Goal: Task Accomplishment & Management: Use online tool/utility

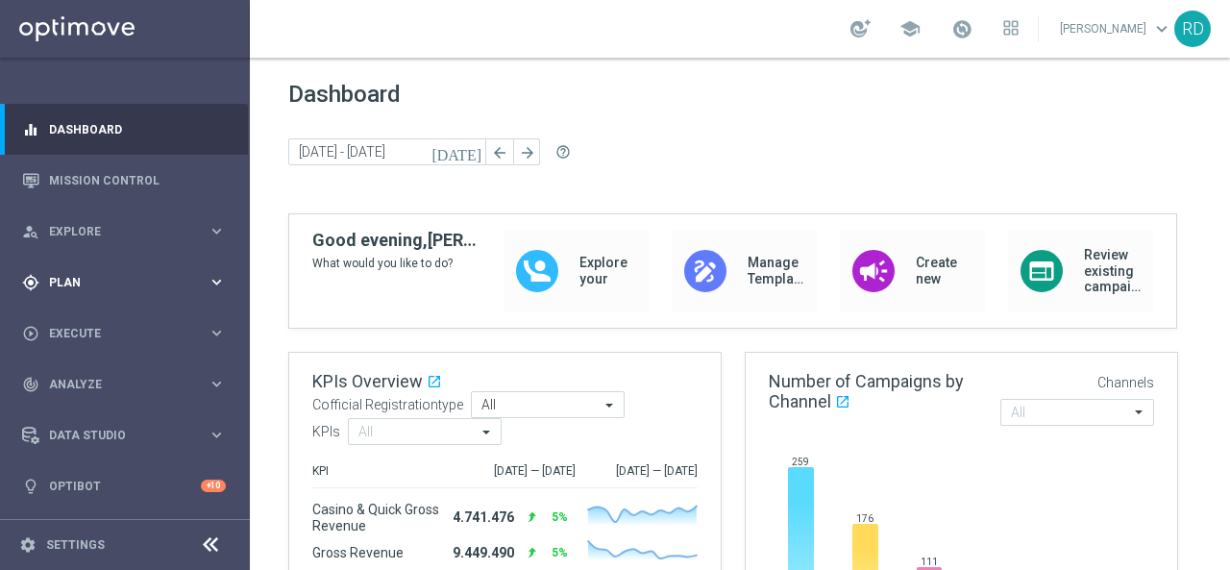
click at [62, 286] on span "Plan" at bounding box center [128, 283] width 159 height 12
click at [68, 318] on link "Target Groups" at bounding box center [125, 321] width 150 height 15
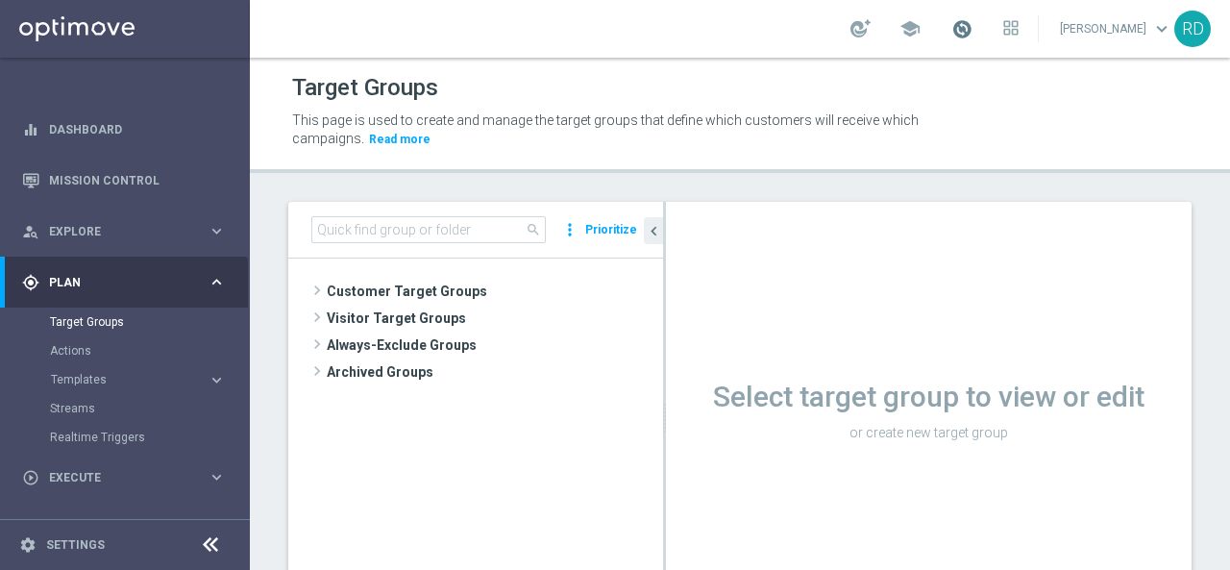
click at [952, 30] on span at bounding box center [962, 28] width 21 height 21
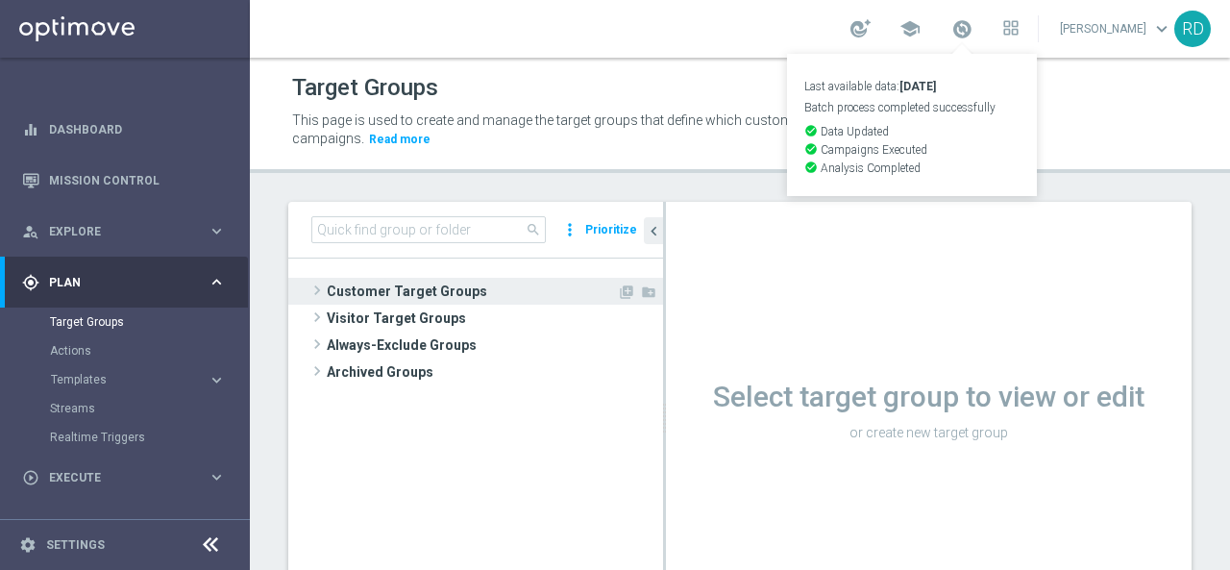
click at [310, 289] on span at bounding box center [317, 290] width 19 height 23
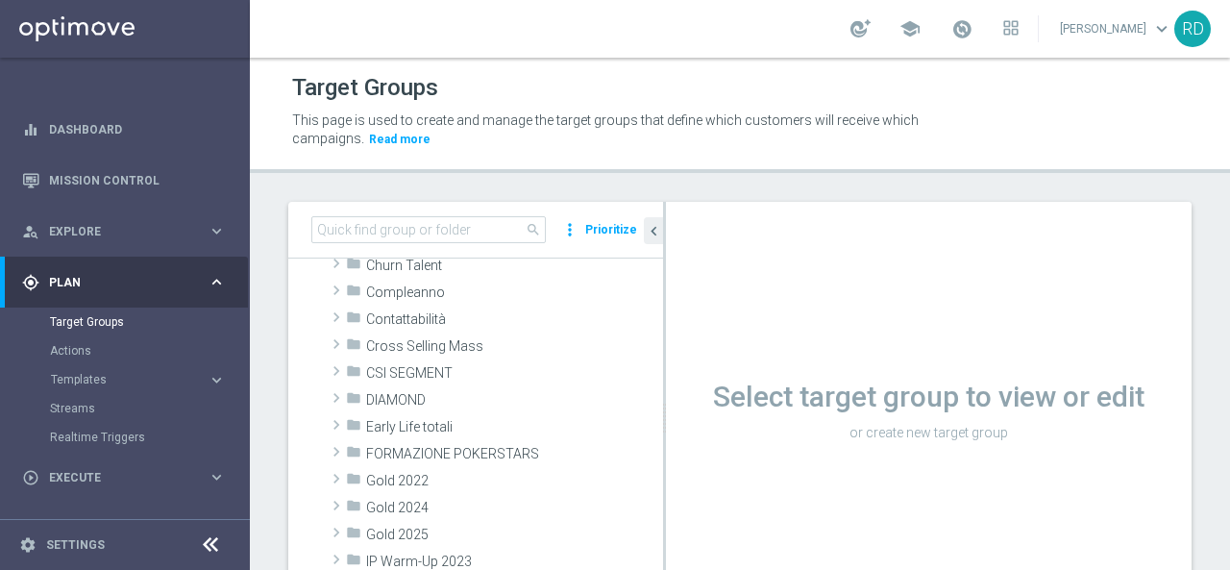
scroll to position [192, 0]
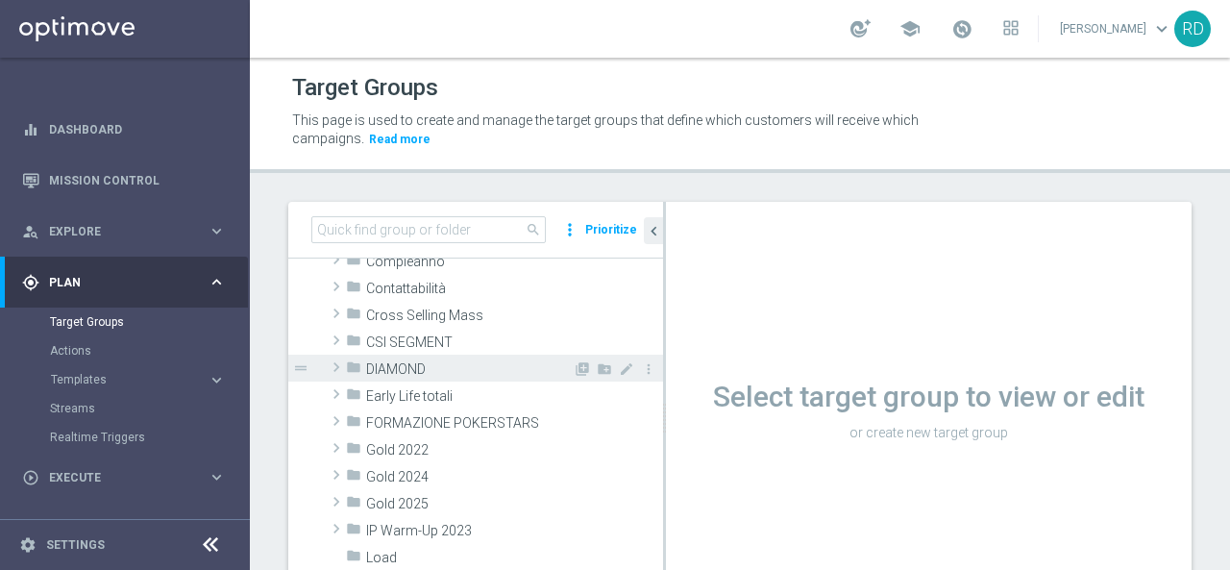
click at [338, 370] on span at bounding box center [336, 367] width 19 height 23
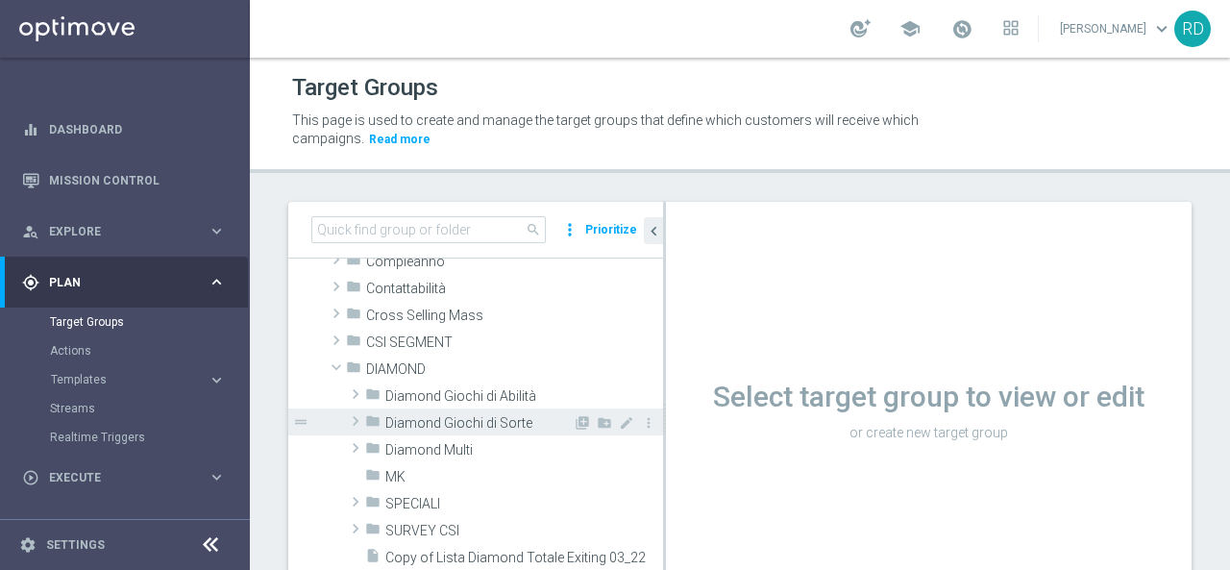
click at [402, 418] on span "Diamond Giochi di Sorte" at bounding box center [478, 423] width 187 height 16
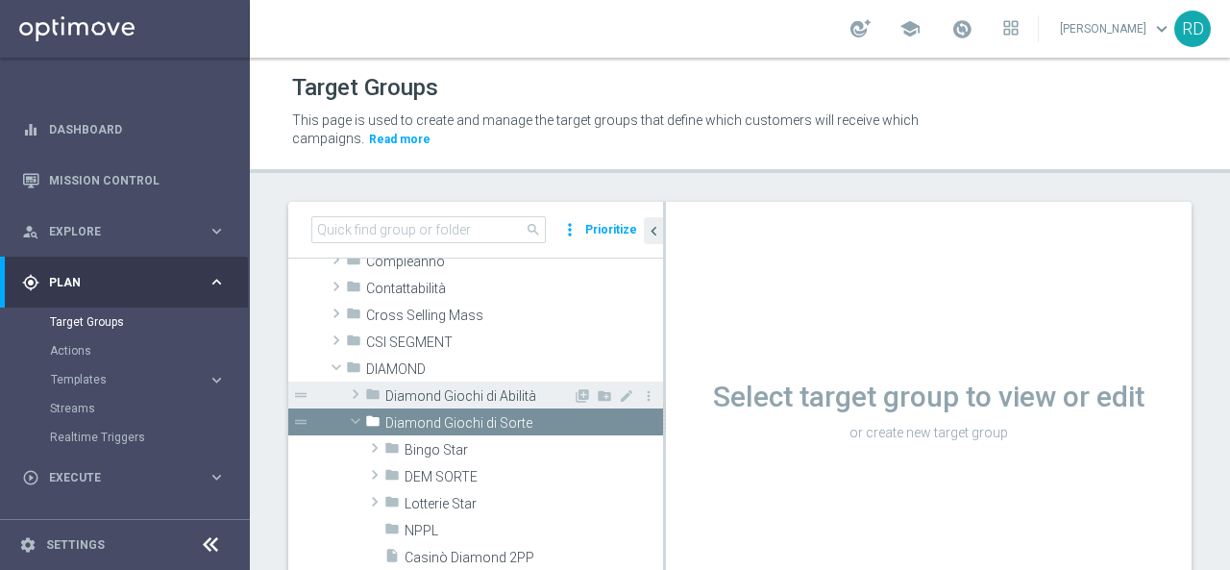
scroll to position [384, 0]
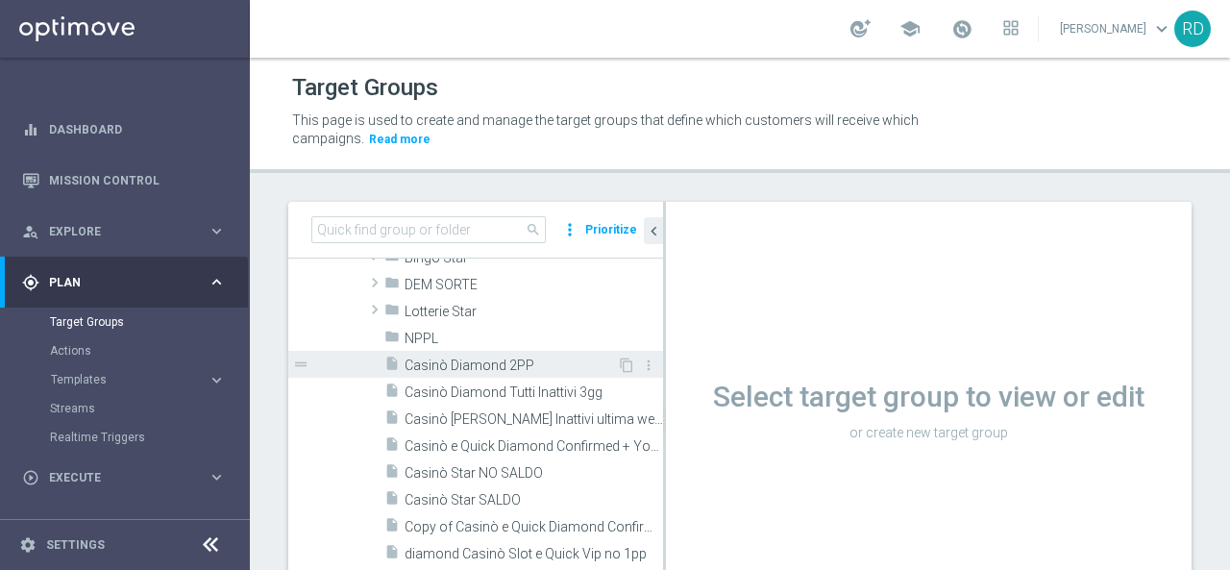
click at [433, 364] on span "Casinò Diamond 2PP" at bounding box center [511, 366] width 212 height 16
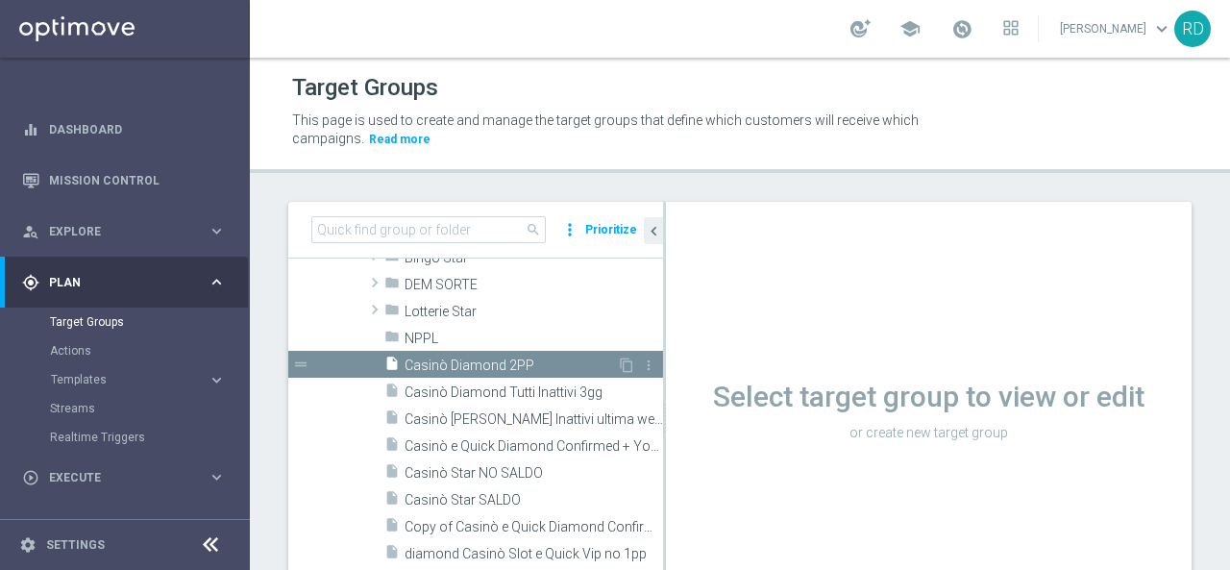
scroll to position [237, 0]
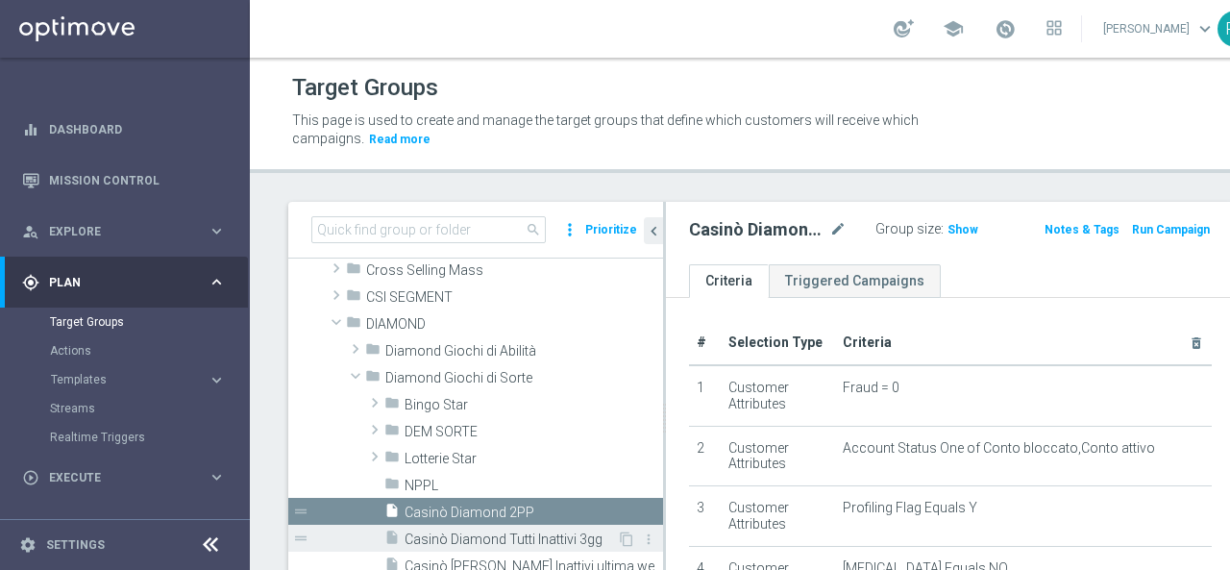
scroll to position [430, 0]
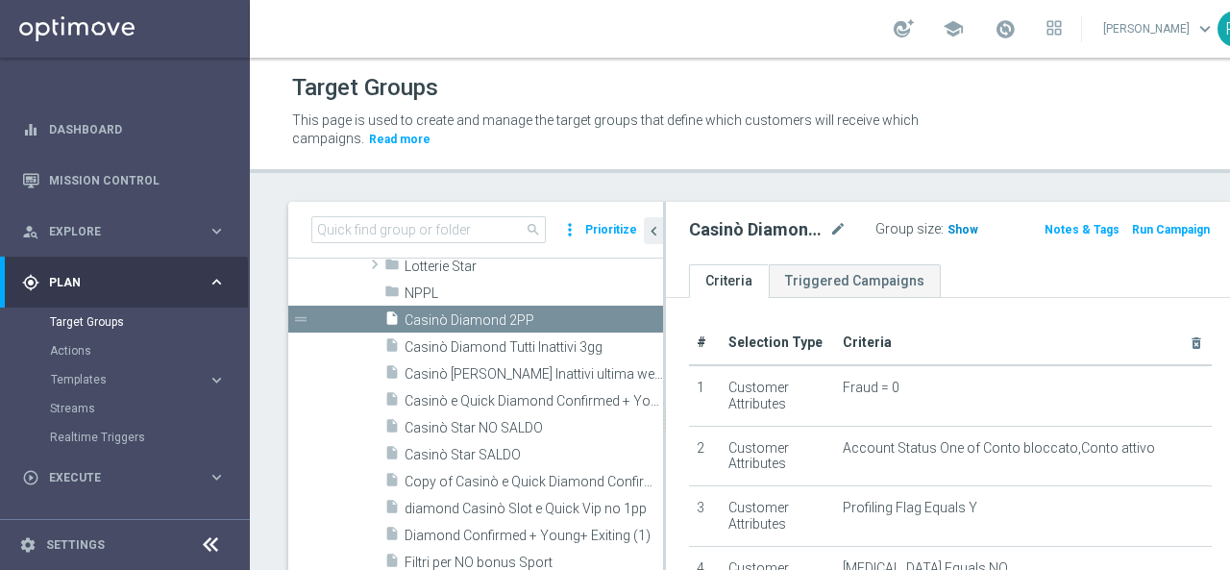
click at [948, 231] on span "Show" at bounding box center [963, 229] width 31 height 13
click at [995, 26] on span at bounding box center [1005, 28] width 21 height 21
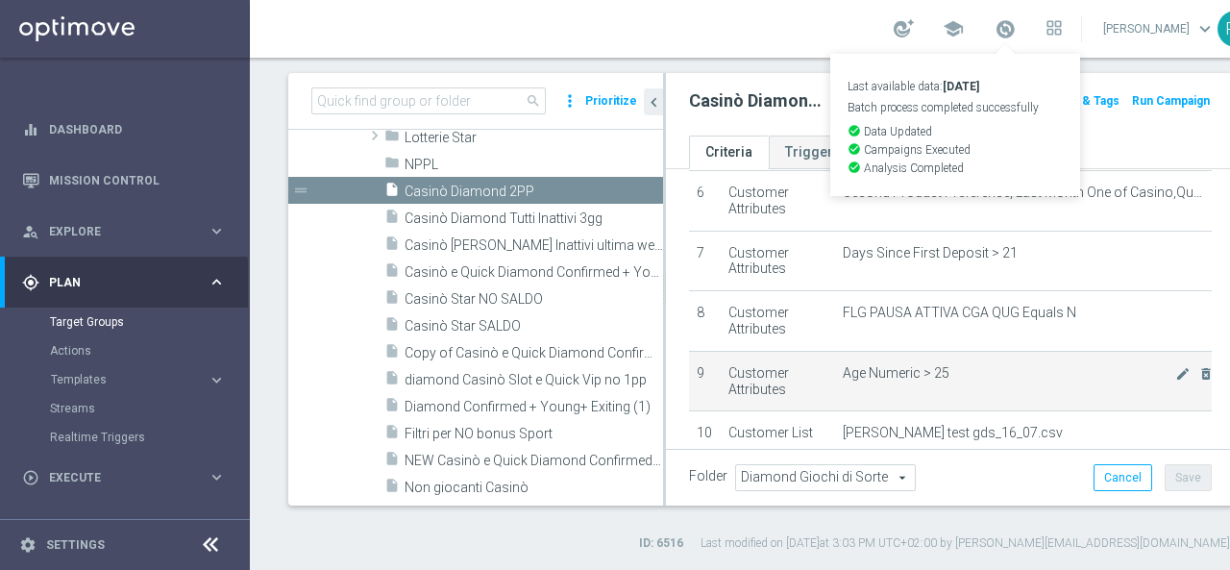
scroll to position [384, 0]
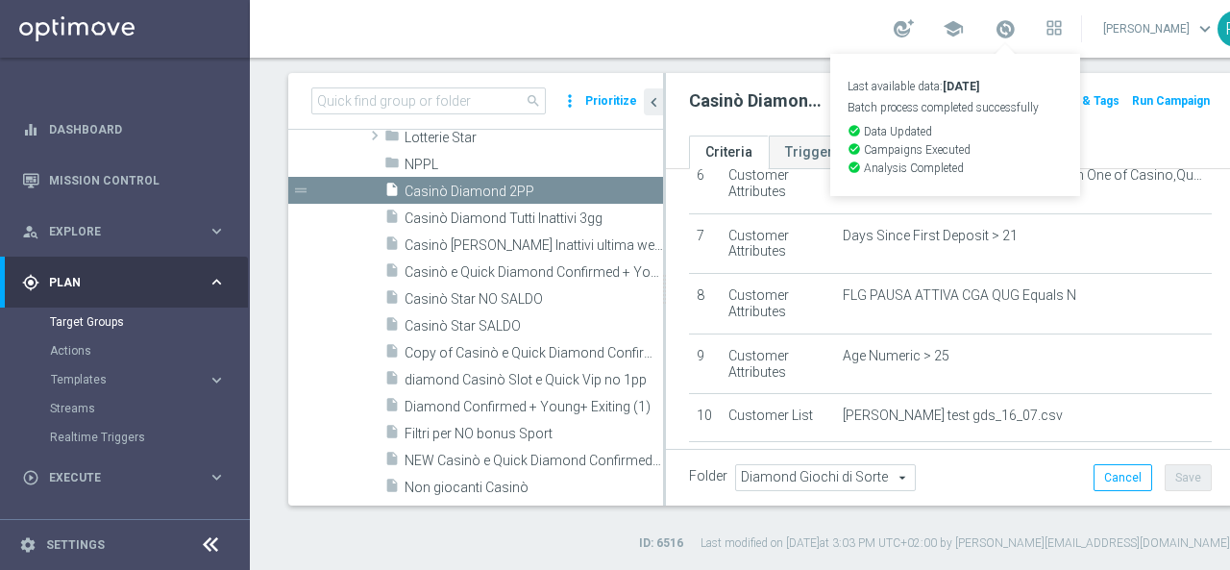
click at [677, 16] on div "school Last available data: [DATE] Batch process completed successfully check_c…" at bounding box center [762, 29] width 1024 height 58
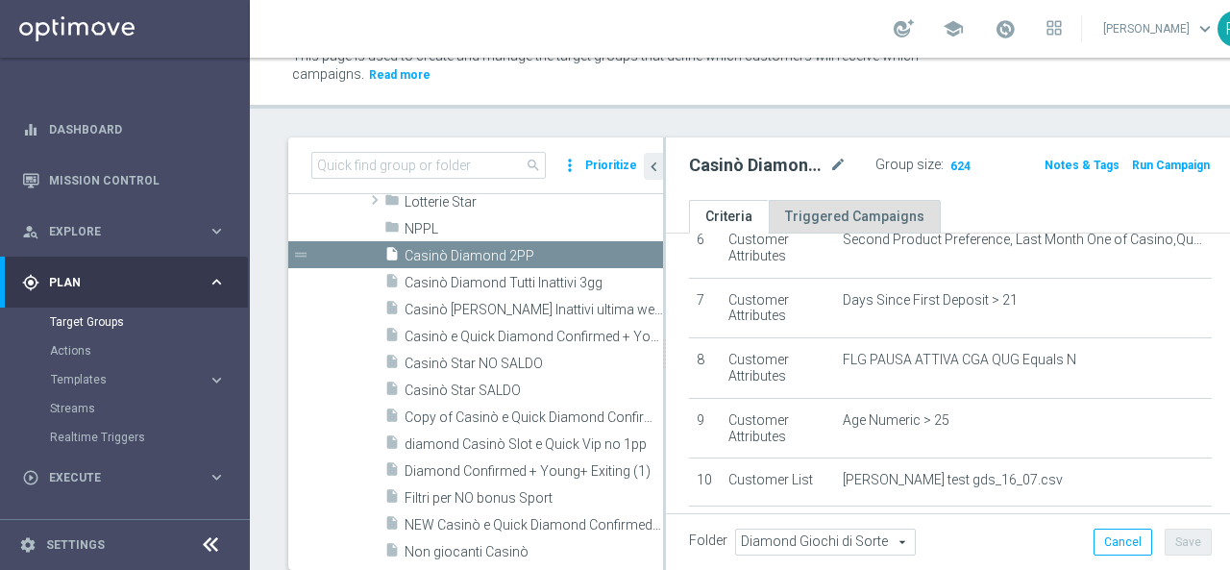
scroll to position [0, 0]
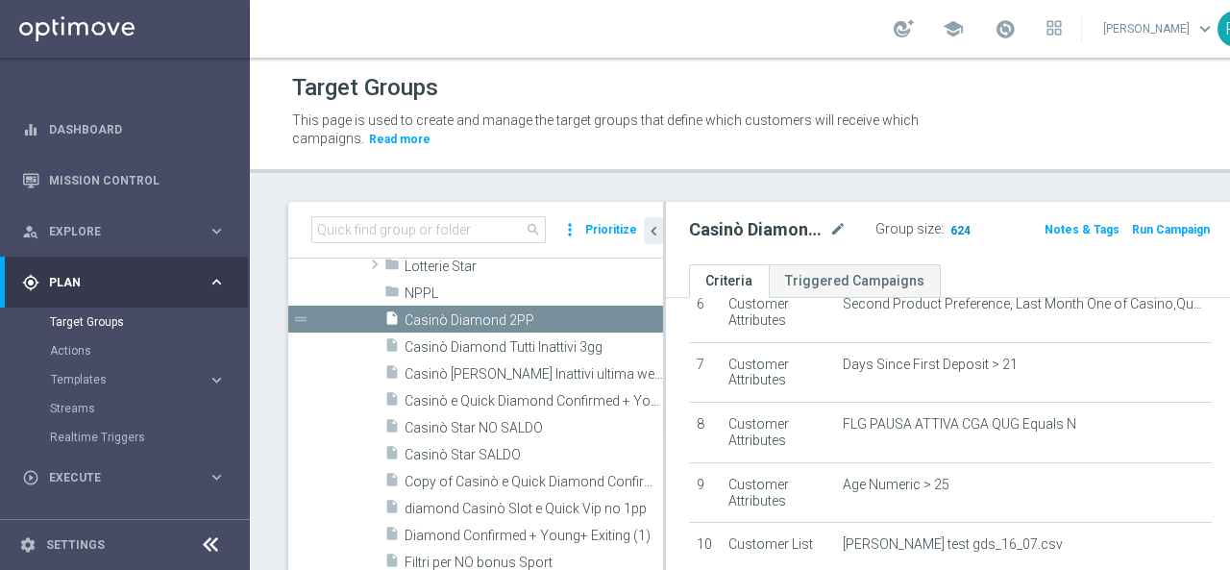
click at [949, 230] on span "624" at bounding box center [961, 232] width 24 height 18
click at [949, 224] on span "624" at bounding box center [961, 232] width 24 height 18
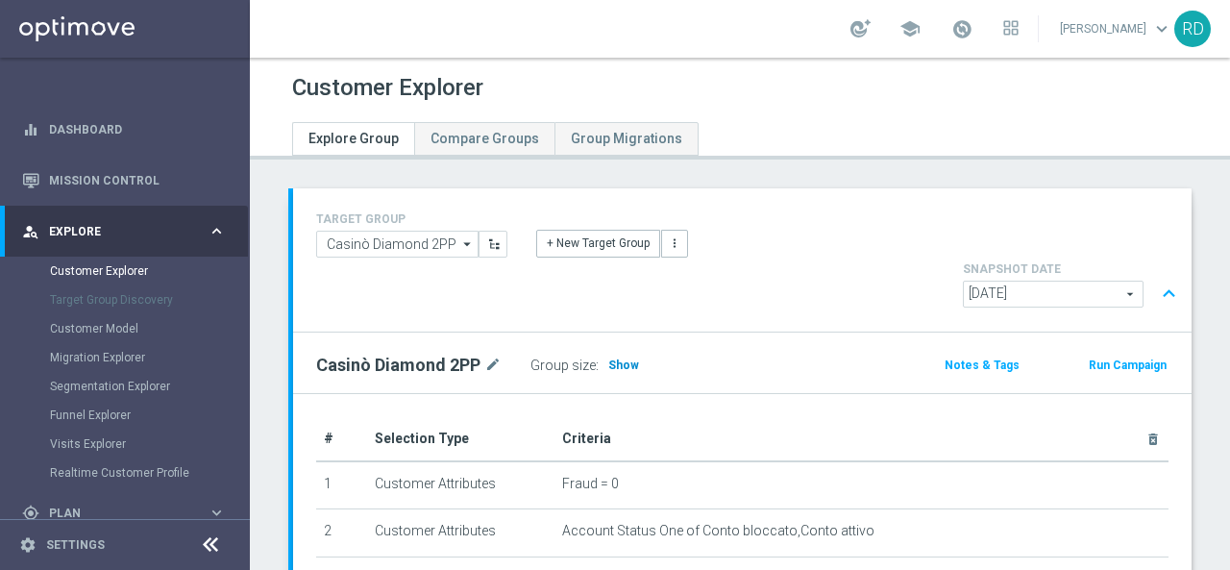
click at [625, 359] on span "Show" at bounding box center [623, 365] width 31 height 13
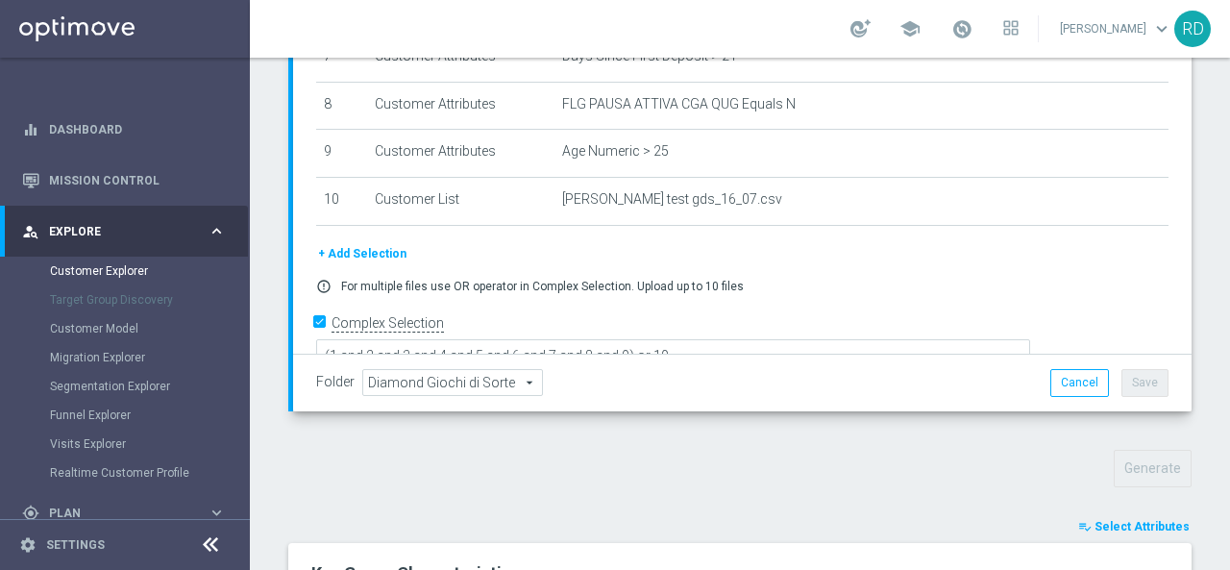
scroll to position [457, 0]
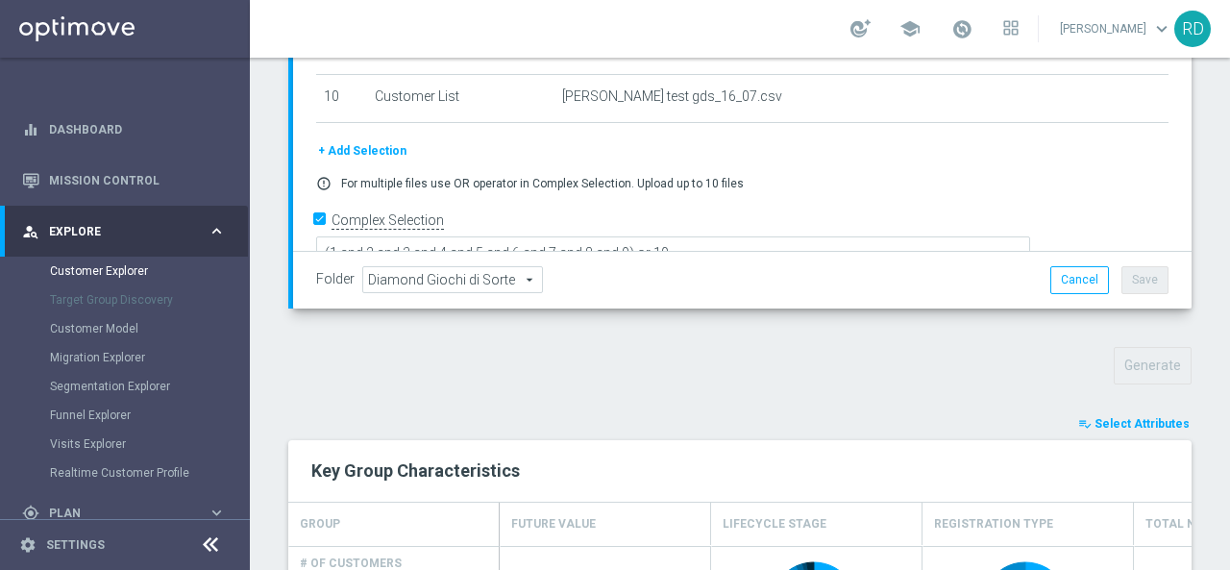
click at [1102, 417] on span "Select Attributes" at bounding box center [1142, 423] width 95 height 13
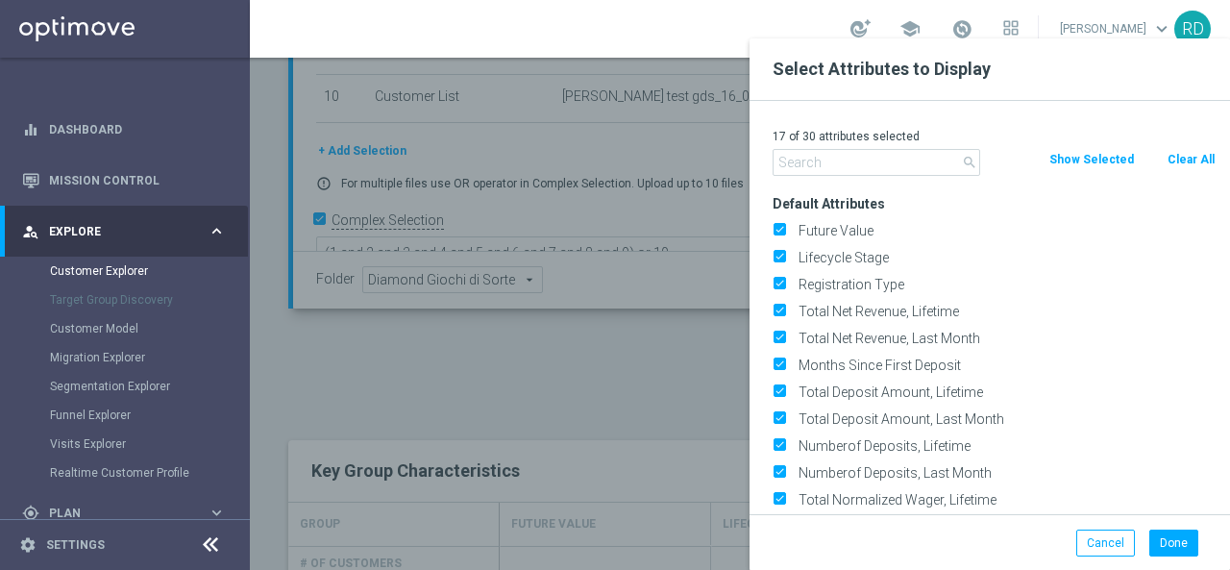
click at [843, 161] on input "text" at bounding box center [877, 162] width 208 height 27
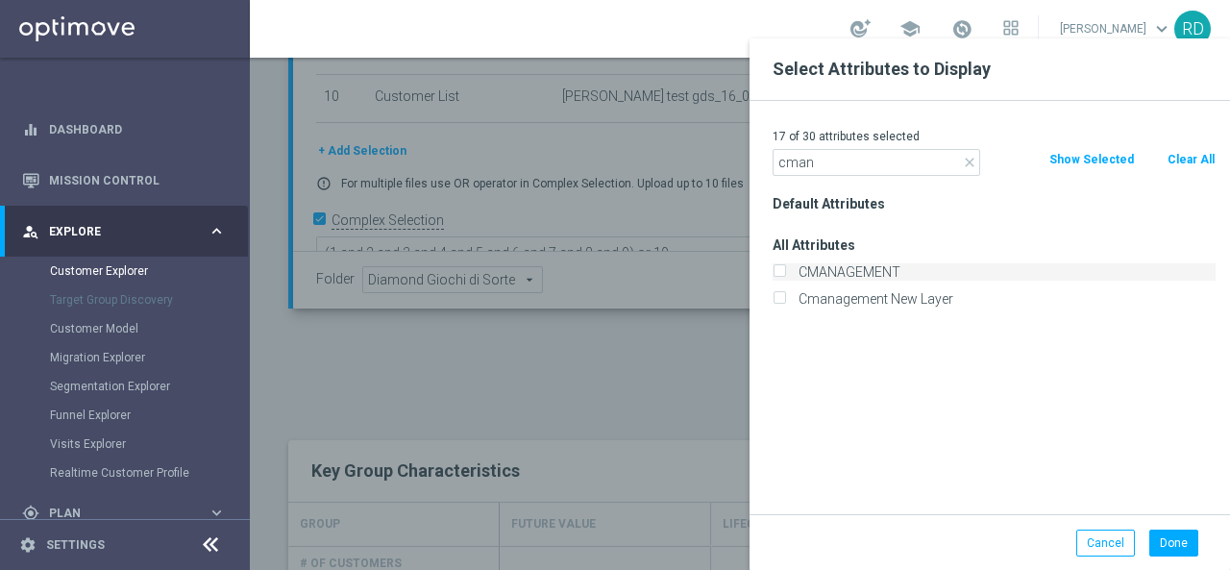
type input "cman"
click at [858, 275] on label "CMANAGEMENT" at bounding box center [1004, 271] width 424 height 17
click at [785, 275] on input "CMANAGEMENT" at bounding box center [779, 274] width 12 height 12
checkbox input "true"
click at [1177, 545] on button "Done" at bounding box center [1174, 543] width 49 height 27
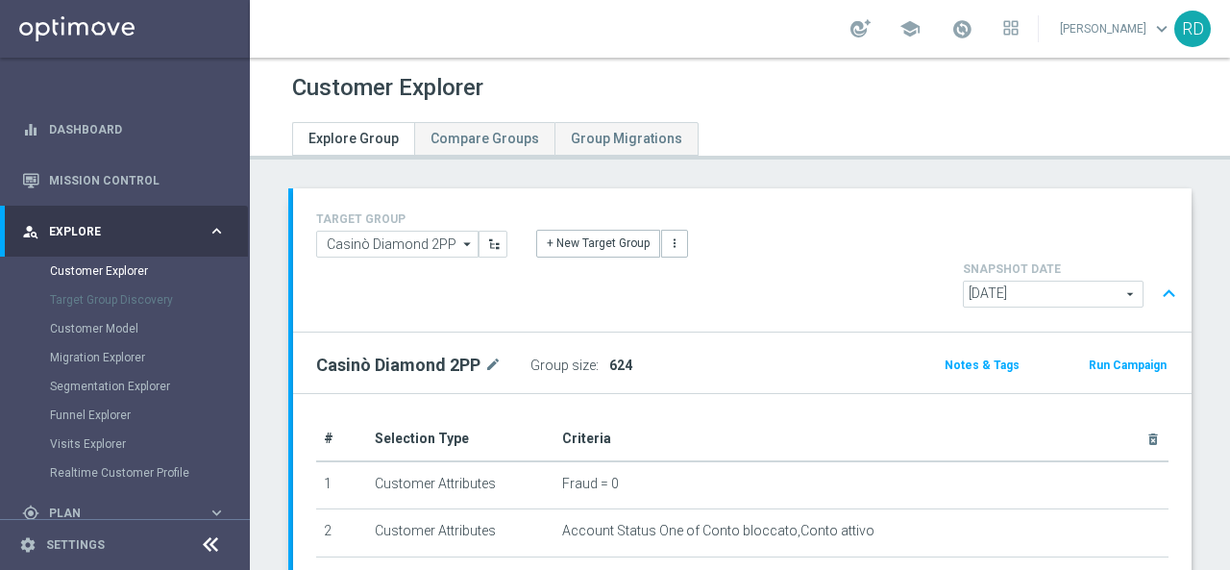
scroll to position [384, 0]
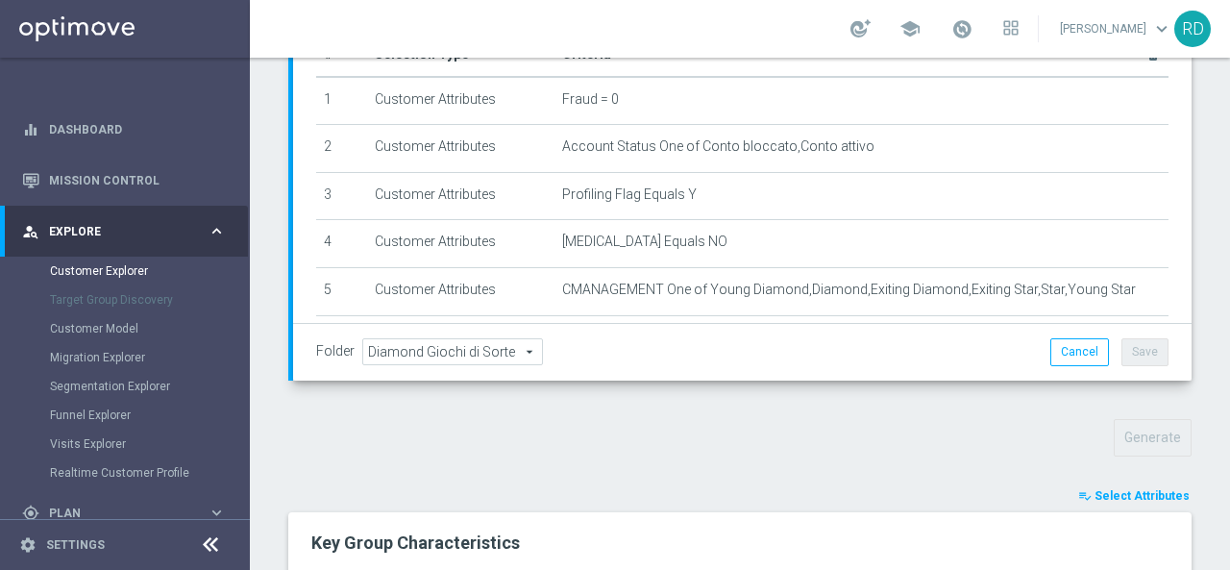
click at [1095, 489] on span "Select Attributes" at bounding box center [1142, 495] width 95 height 13
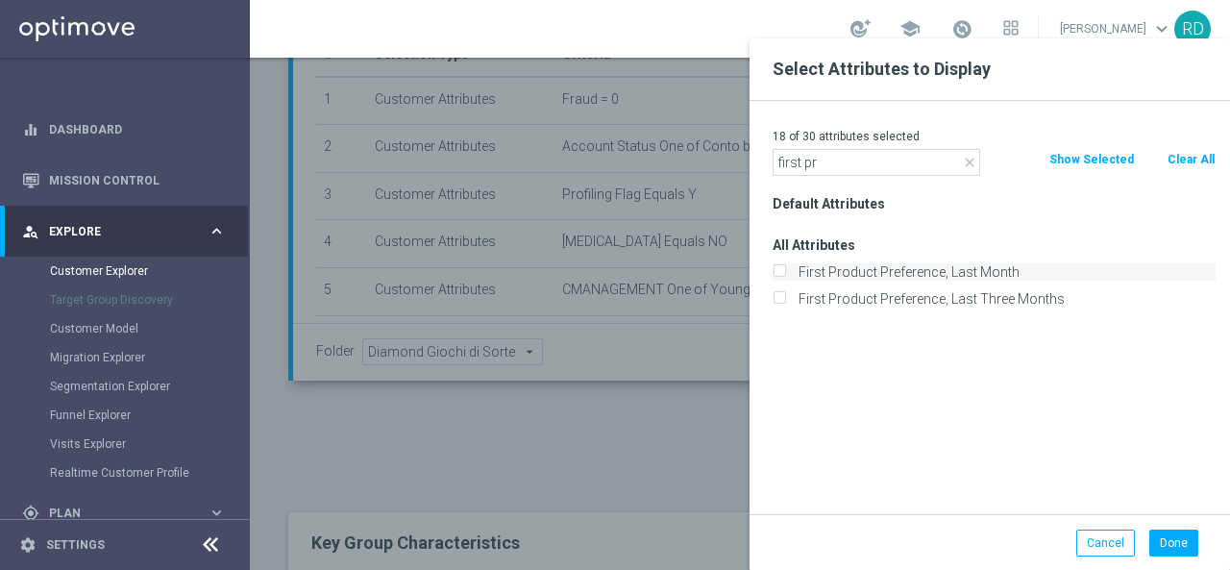
type input "first pr"
click at [854, 274] on label "First Product Preference, Last Month" at bounding box center [1004, 271] width 424 height 17
click at [785, 274] on input "First Product Preference, Last Month" at bounding box center [779, 274] width 12 height 12
checkbox input "true"
click at [1181, 549] on button "Done" at bounding box center [1174, 543] width 49 height 27
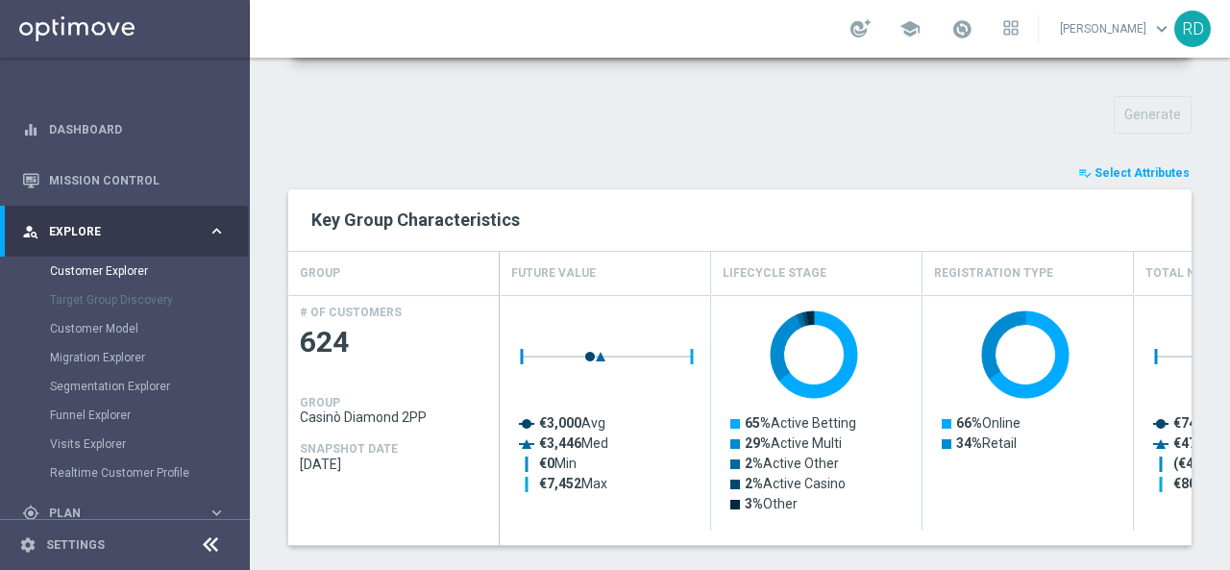
scroll to position [815, 0]
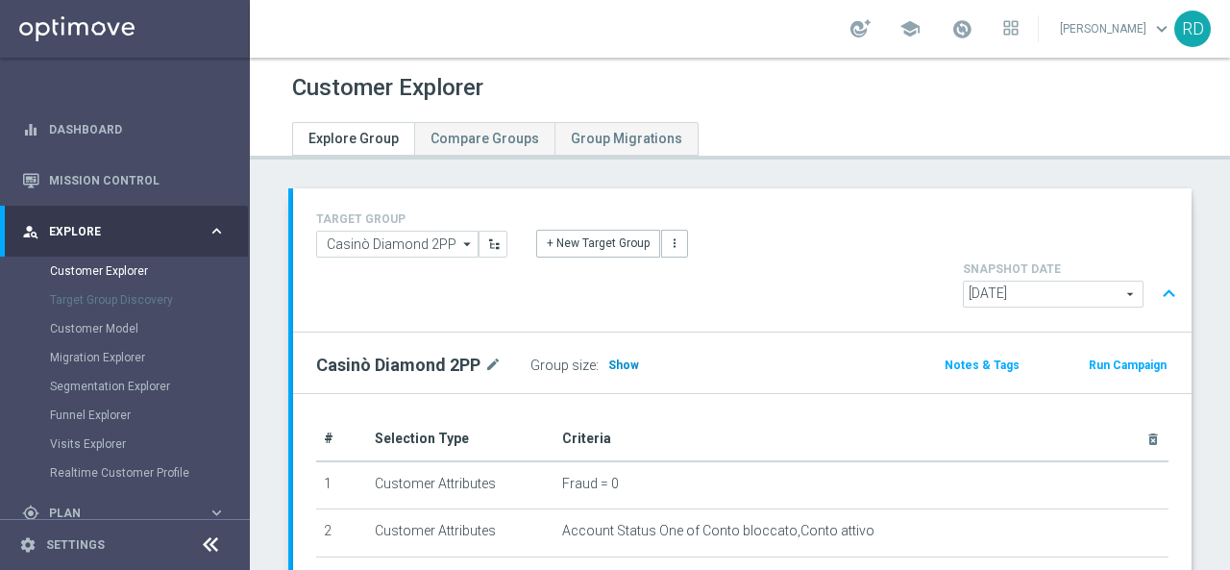
click at [625, 359] on span "Show" at bounding box center [623, 365] width 31 height 13
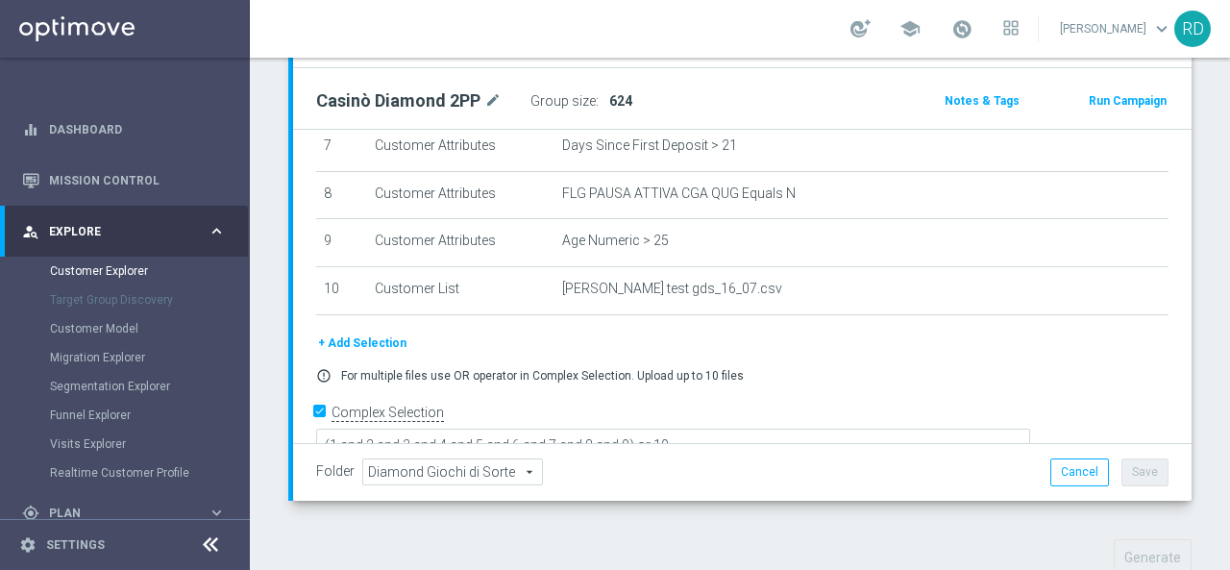
scroll to position [457, 0]
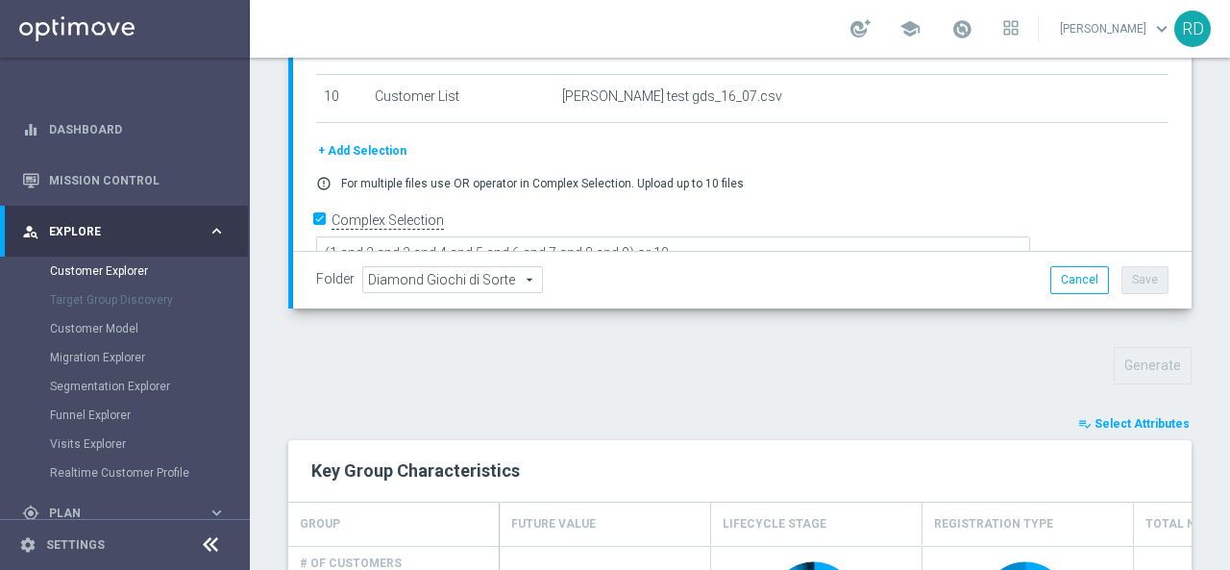
click at [1095, 417] on span "Select Attributes" at bounding box center [1142, 423] width 95 height 13
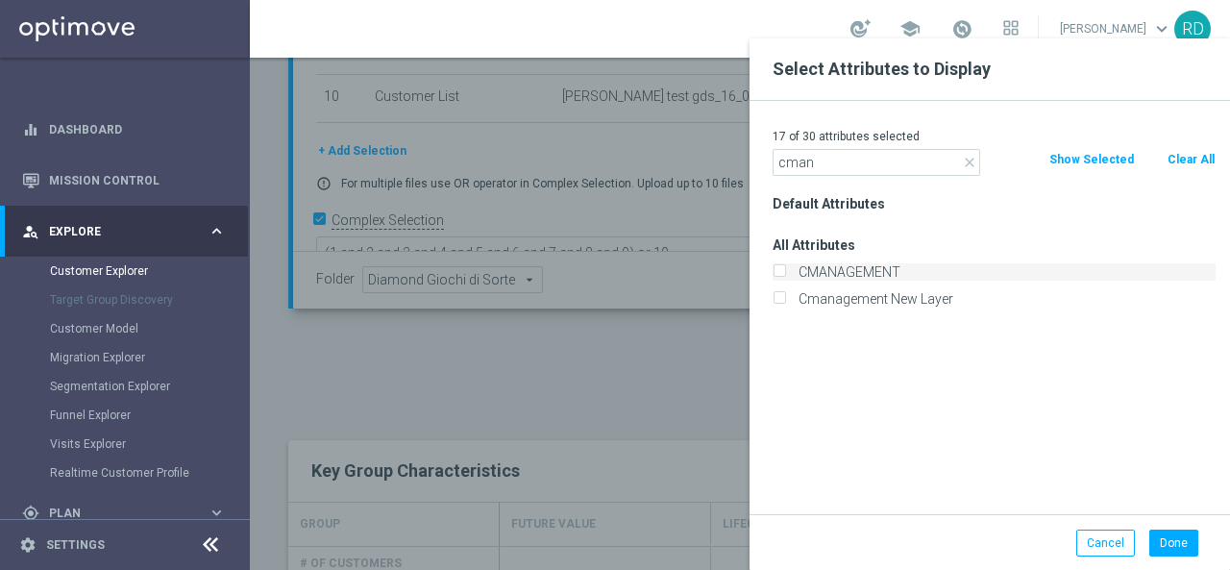
type input "cman"
drag, startPoint x: 853, startPoint y: 275, endPoint x: 858, endPoint y: 288, distance: 14.6
click at [852, 275] on label "CMANAGEMENT" at bounding box center [1004, 271] width 424 height 17
click at [785, 275] on input "CMANAGEMENT" at bounding box center [779, 274] width 12 height 12
checkbox input "true"
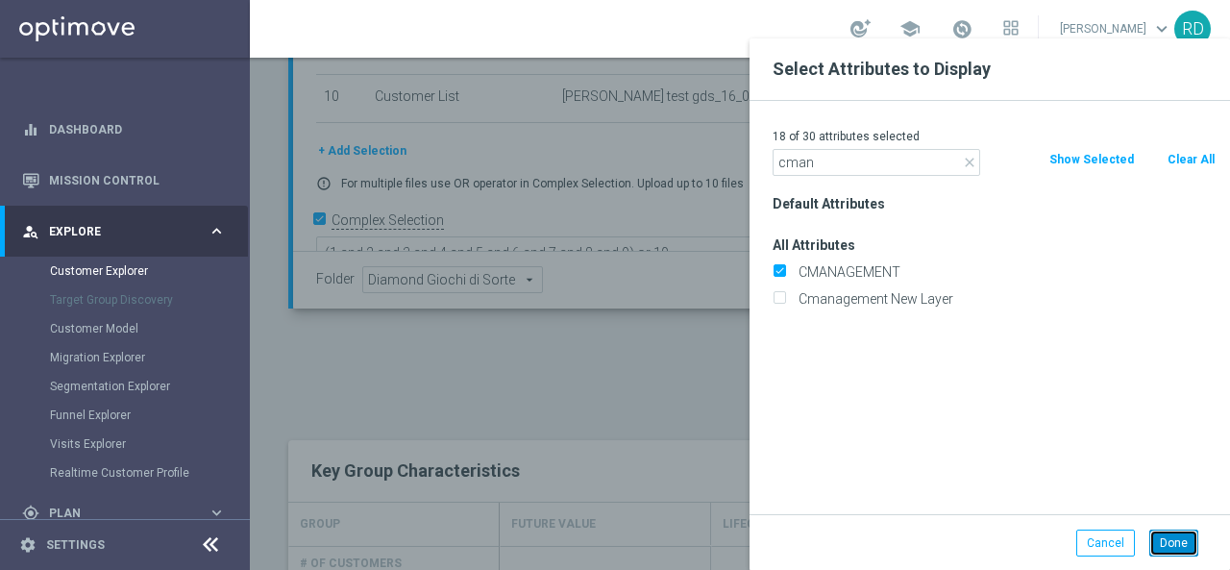
drag, startPoint x: 1185, startPoint y: 544, endPoint x: 1159, endPoint y: 507, distance: 45.6
click at [1182, 543] on button "Done" at bounding box center [1174, 543] width 49 height 27
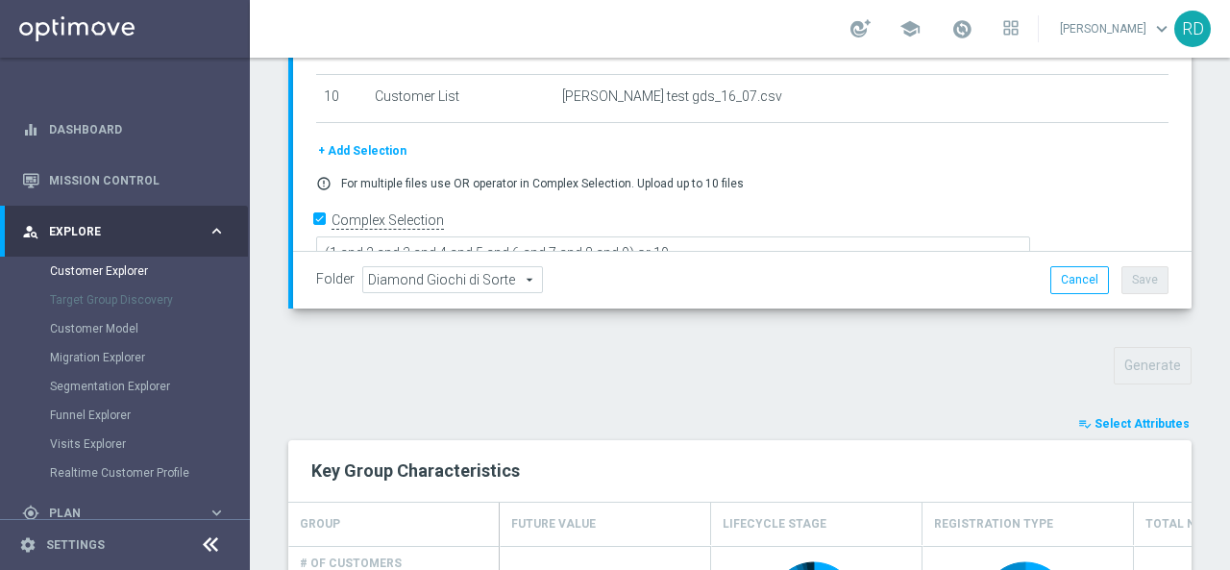
click at [1086, 413] on button "playlist_add_check Select Attributes" at bounding box center [1134, 423] width 115 height 21
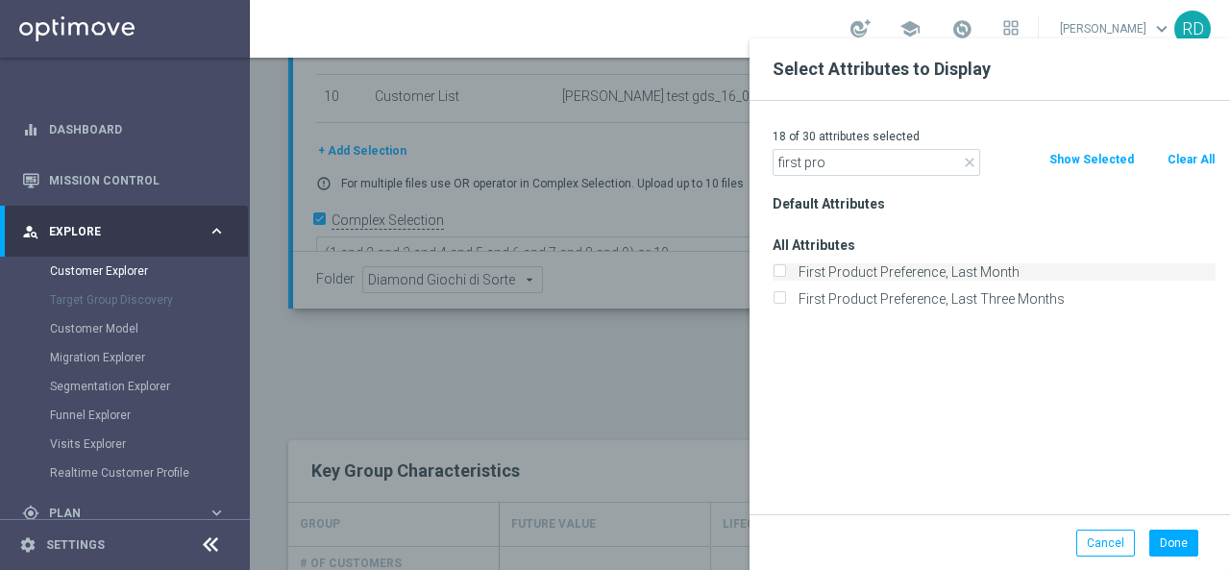
type input "first pro"
click at [877, 277] on label "First Product Preference, Last Month" at bounding box center [1004, 271] width 424 height 17
click at [785, 277] on input "First Product Preference, Last Month" at bounding box center [779, 274] width 12 height 12
checkbox input "true"
click at [1180, 543] on button "Done" at bounding box center [1174, 543] width 49 height 27
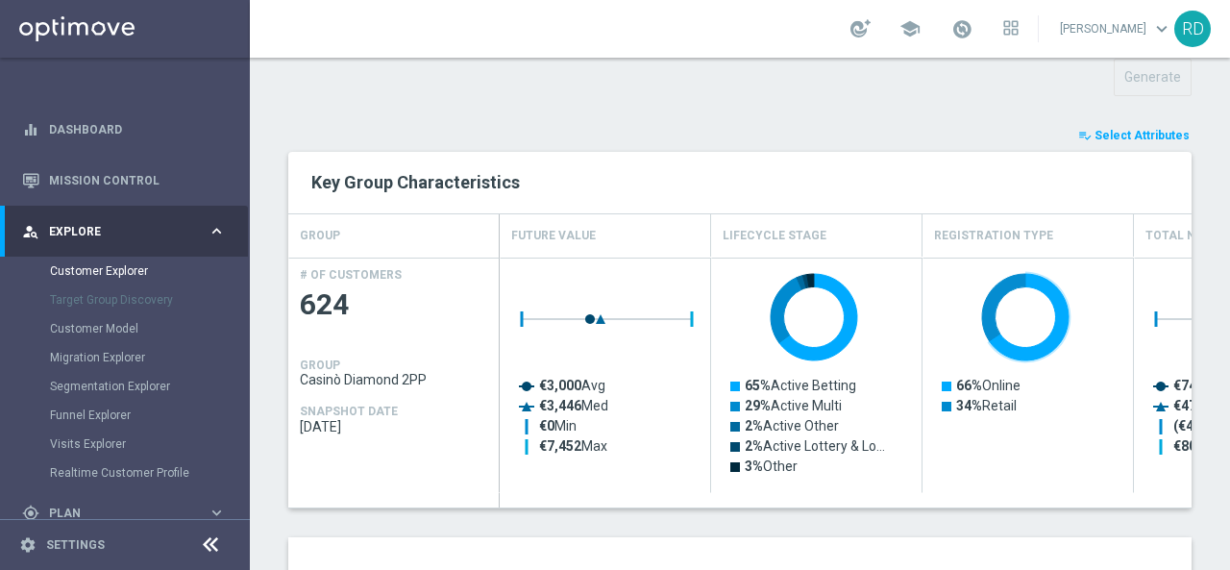
scroll to position [1033, 0]
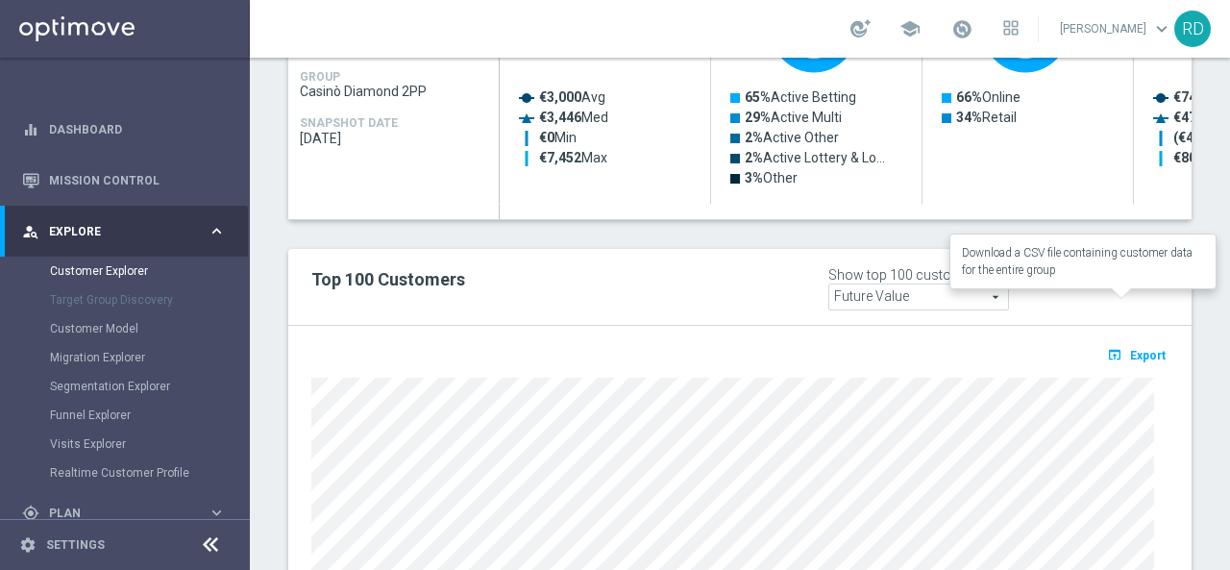
click at [1135, 349] on span "Export" at bounding box center [1148, 355] width 36 height 13
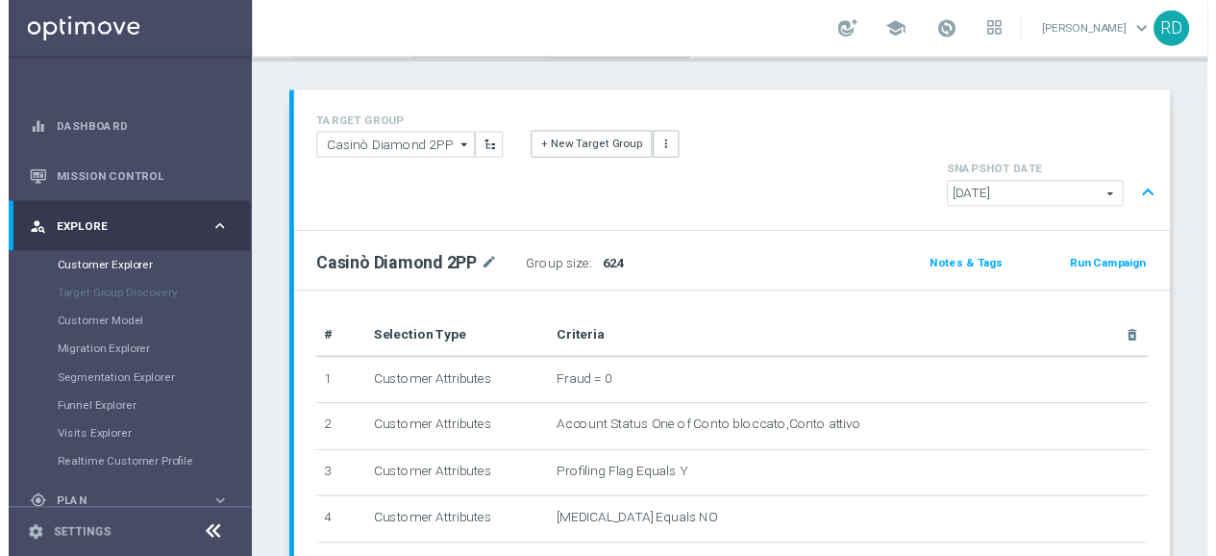
scroll to position [0, 0]
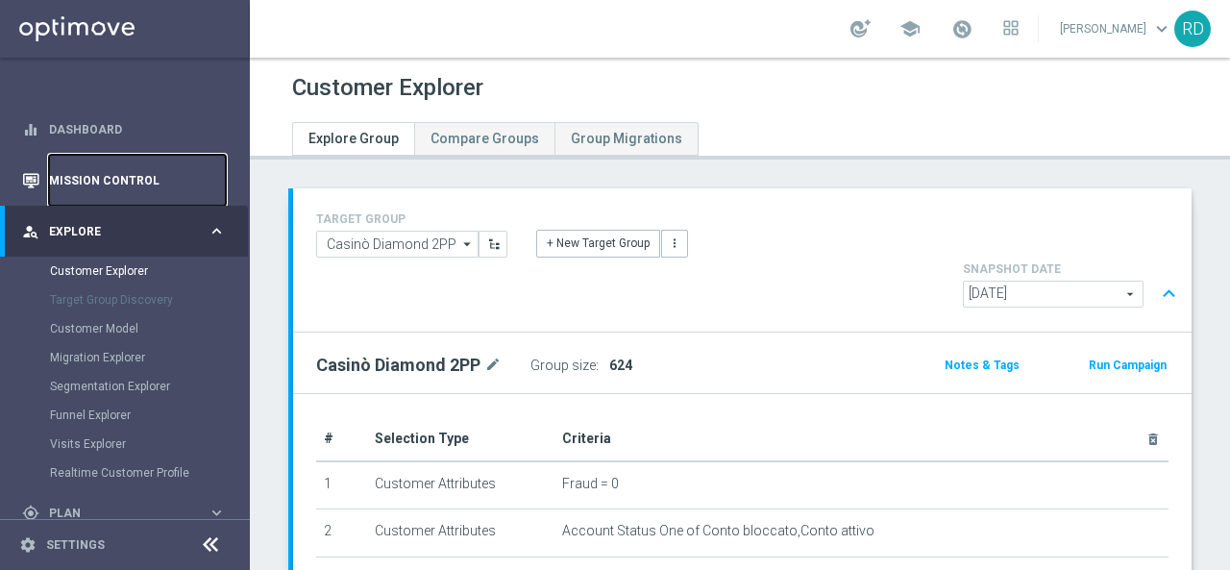
click at [140, 171] on link "Mission Control" at bounding box center [137, 180] width 177 height 51
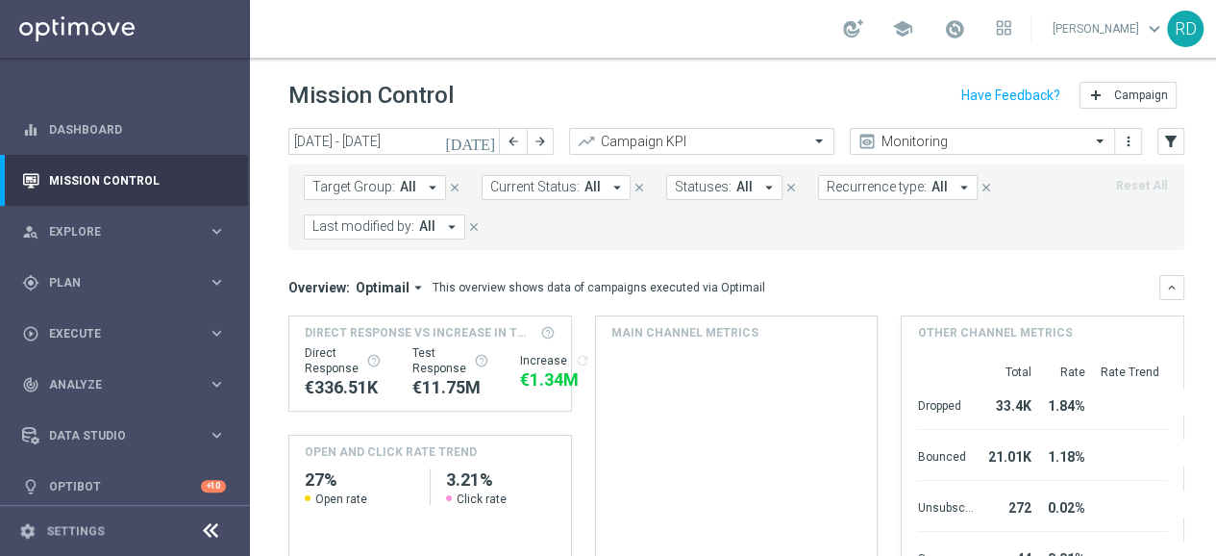
click at [389, 225] on span "Last modified by:" at bounding box center [363, 226] width 102 height 16
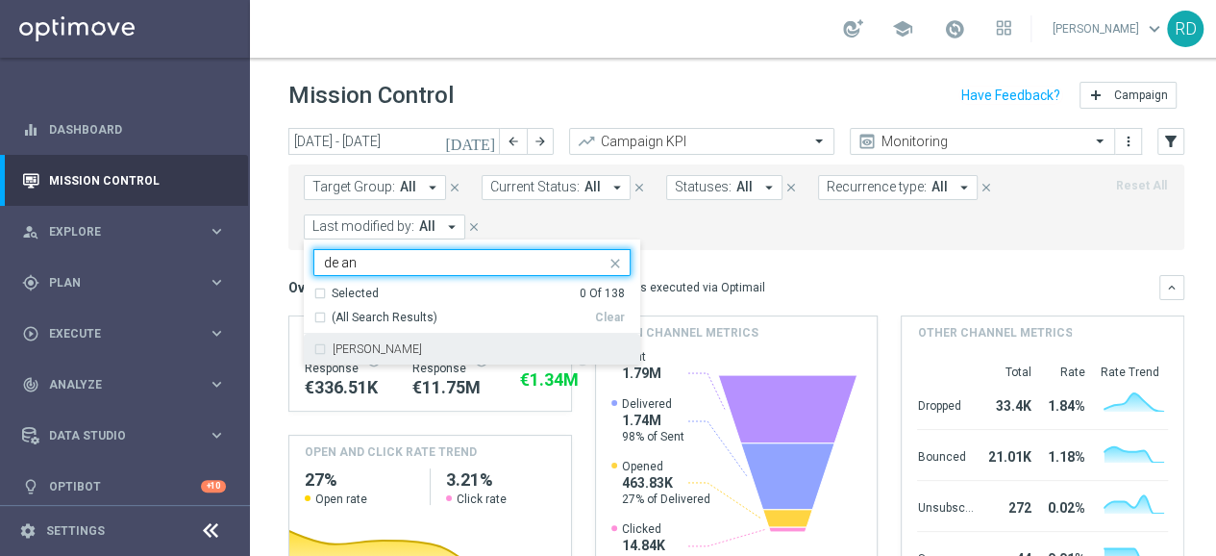
click at [340, 346] on label "[PERSON_NAME]" at bounding box center [377, 349] width 89 height 12
type input "de an"
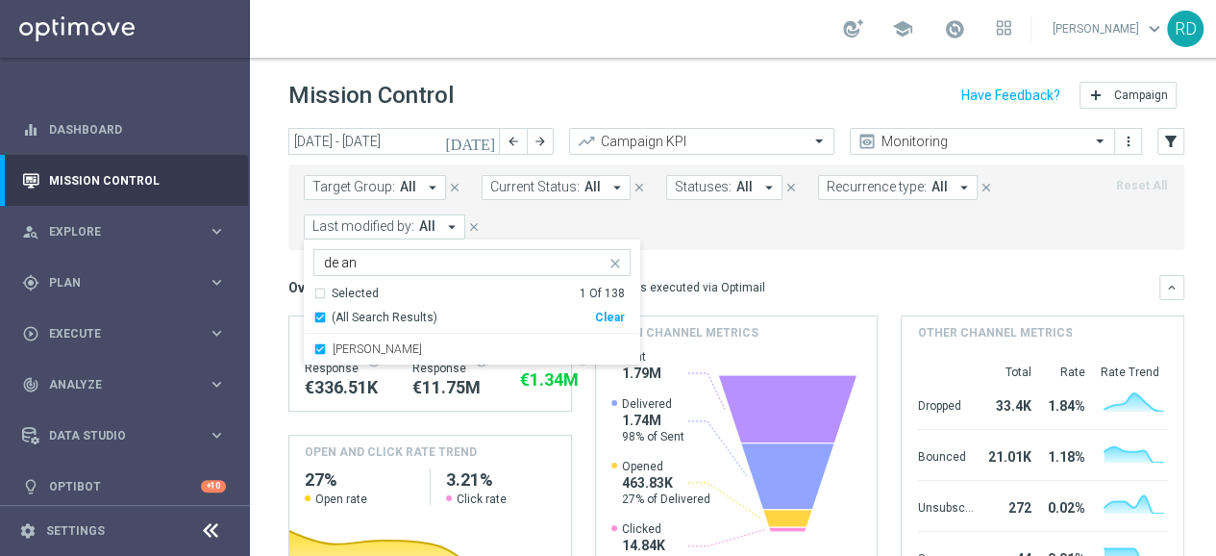
click at [732, 216] on form "Target Group: All arrow_drop_down close Current Status: All arrow_drop_down clo…" at bounding box center [694, 207] width 780 height 64
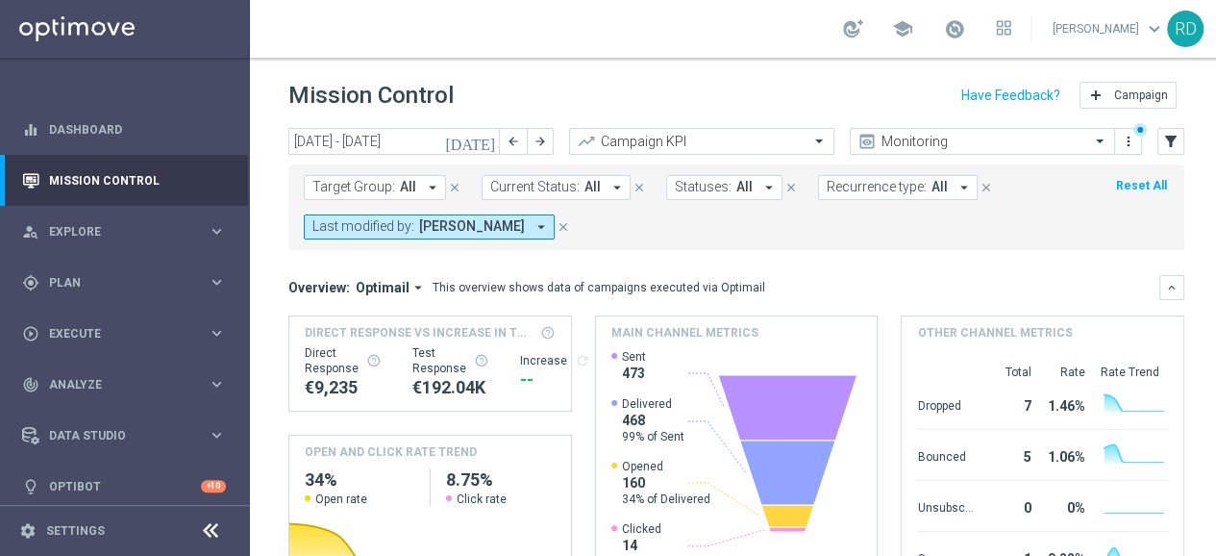
click at [482, 141] on icon "[DATE]" at bounding box center [471, 141] width 52 height 17
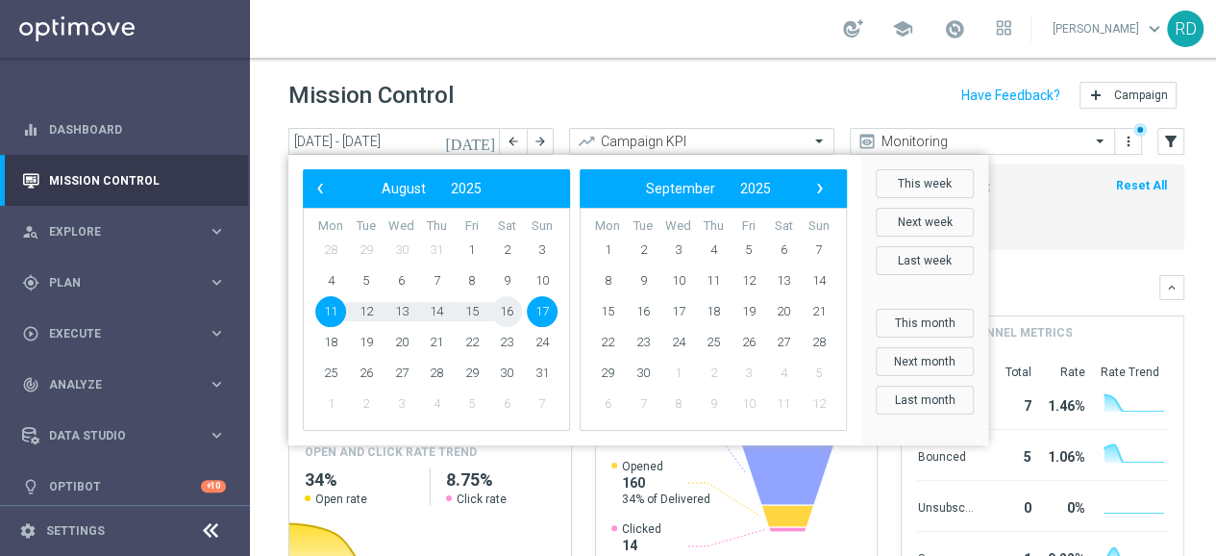
click at [502, 306] on span "16" at bounding box center [506, 311] width 31 height 31
click at [503, 310] on span "16" at bounding box center [506, 311] width 31 height 31
type input "16 Aug 2025 - 16 Aug 2025"
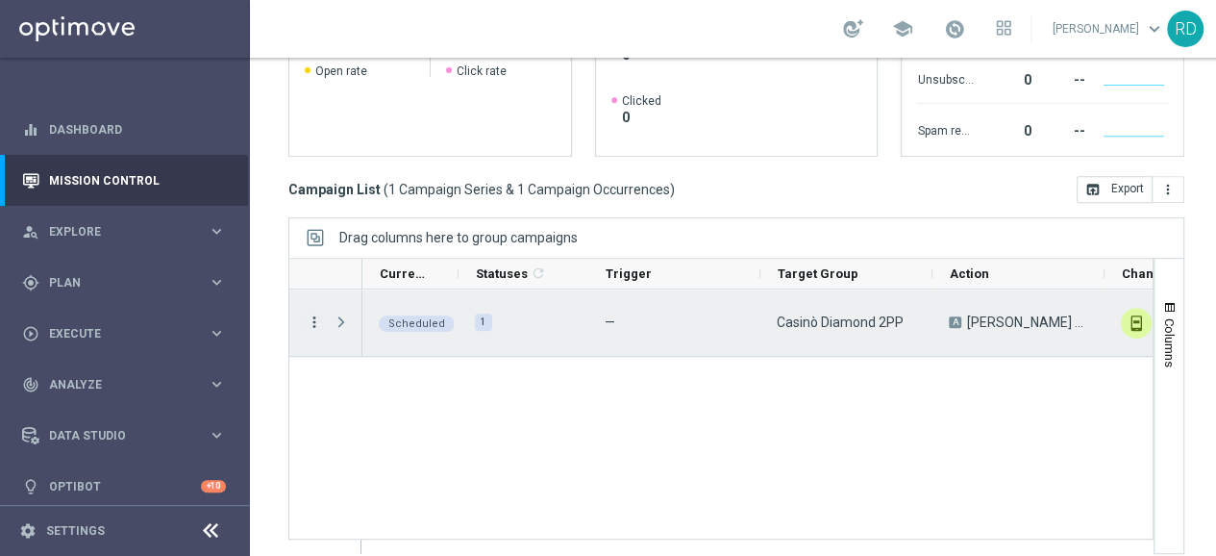
click at [313, 319] on icon "more_vert" at bounding box center [314, 321] width 17 height 17
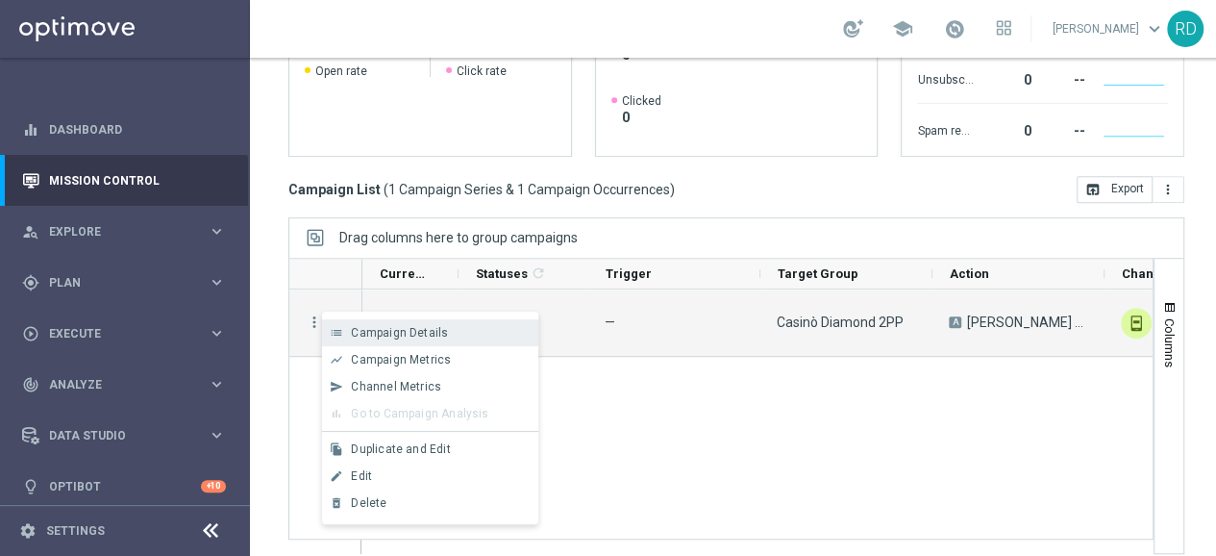
click at [379, 337] on span "Campaign Details" at bounding box center [399, 332] width 97 height 13
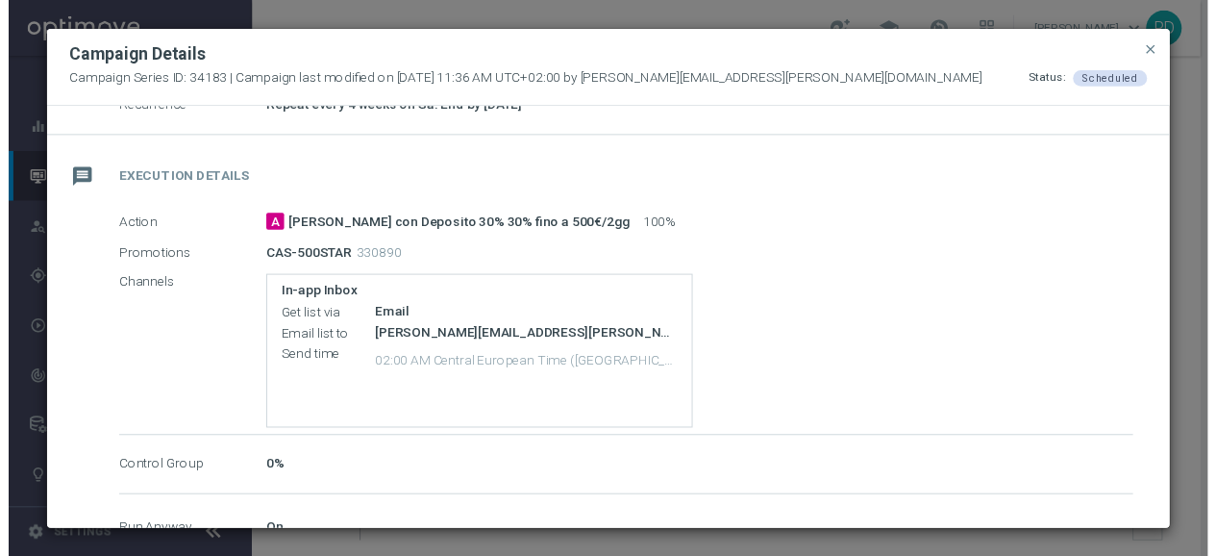
scroll to position [384, 0]
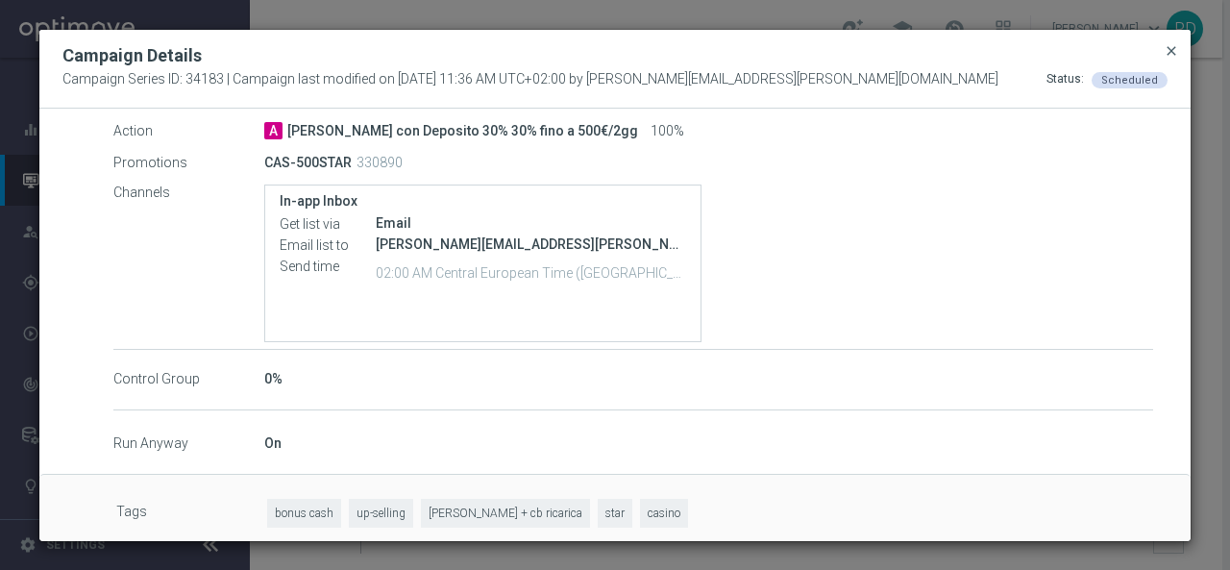
click at [1177, 52] on span "close" at bounding box center [1171, 50] width 15 height 15
